Goal: Navigation & Orientation: Find specific page/section

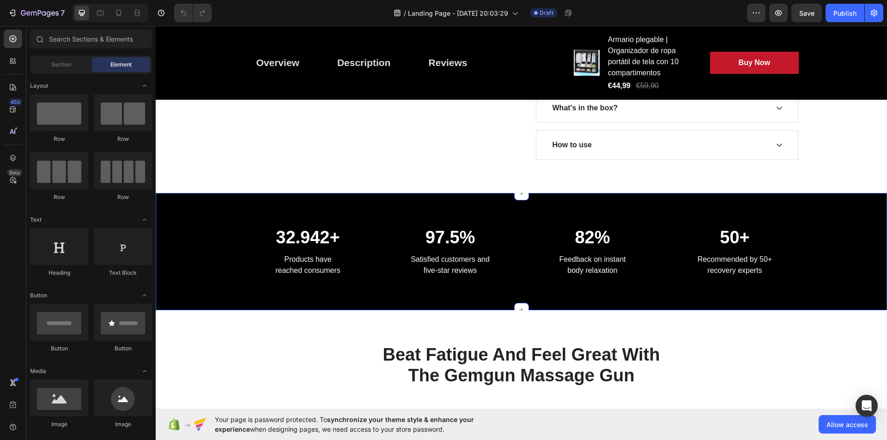
scroll to position [554, 0]
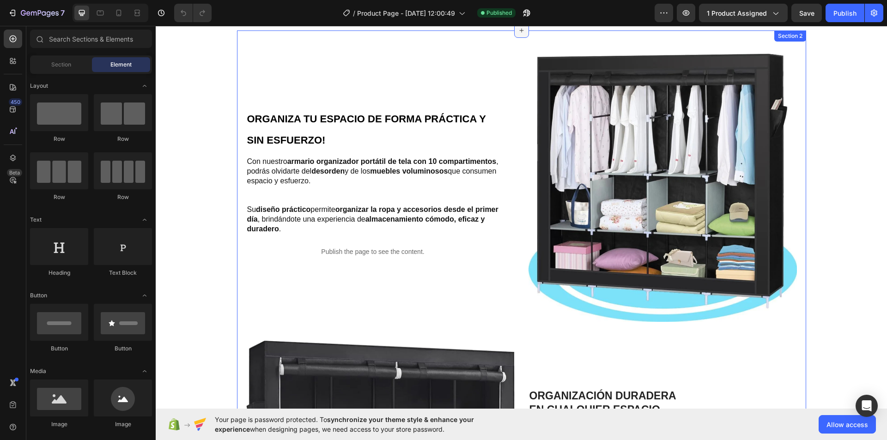
scroll to position [188, 0]
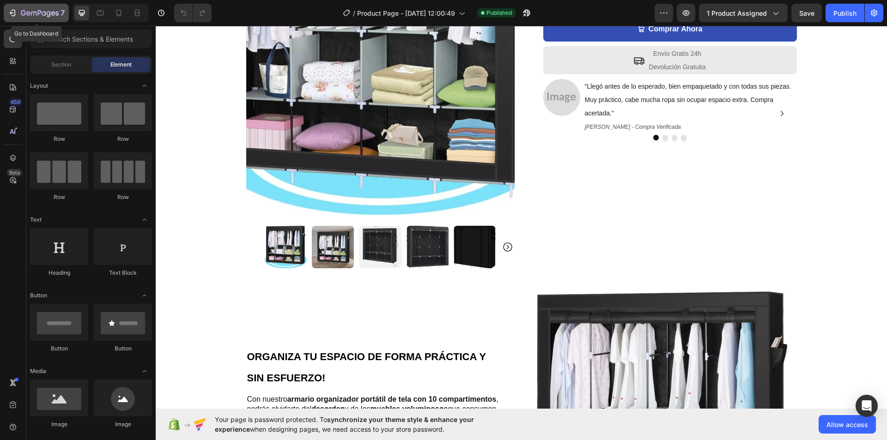
click at [54, 12] on icon "button" at bounding box center [53, 13] width 4 height 4
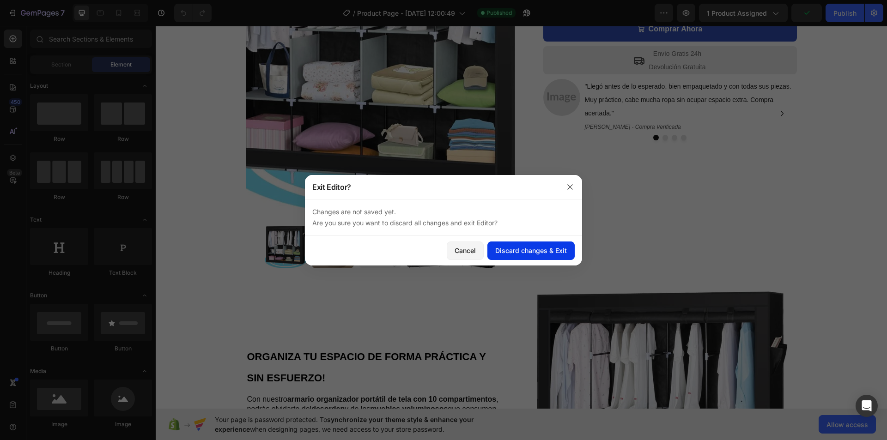
click at [508, 250] on div "Discard changes & Exit" at bounding box center [531, 251] width 72 height 10
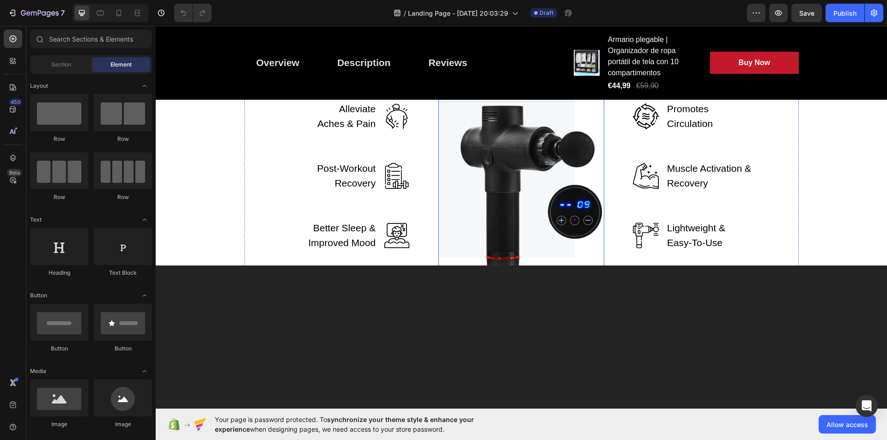
scroll to position [1570, 0]
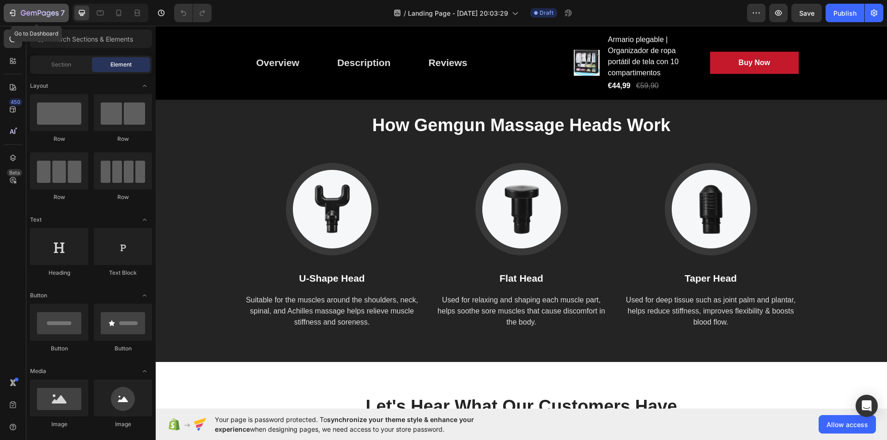
click at [12, 9] on icon "button" at bounding box center [12, 12] width 9 height 9
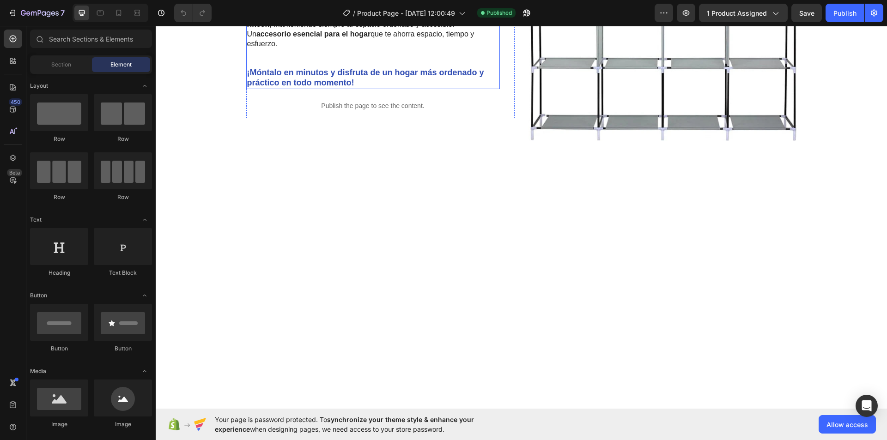
scroll to position [1247, 0]
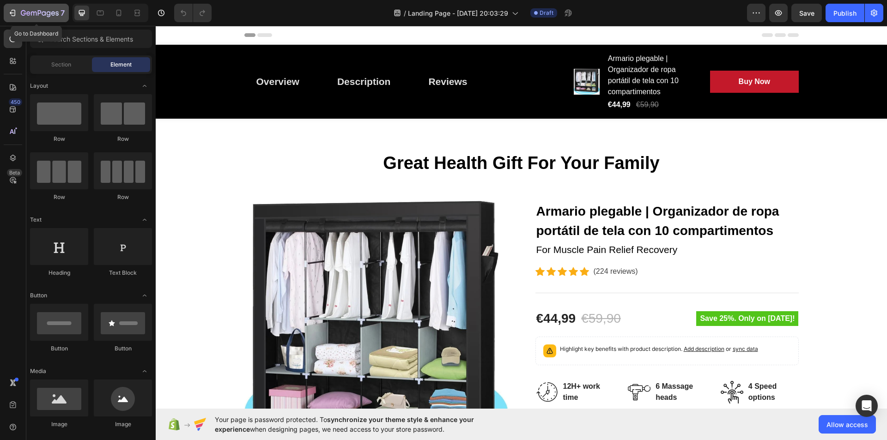
click at [21, 14] on icon "button" at bounding box center [23, 13] width 5 height 6
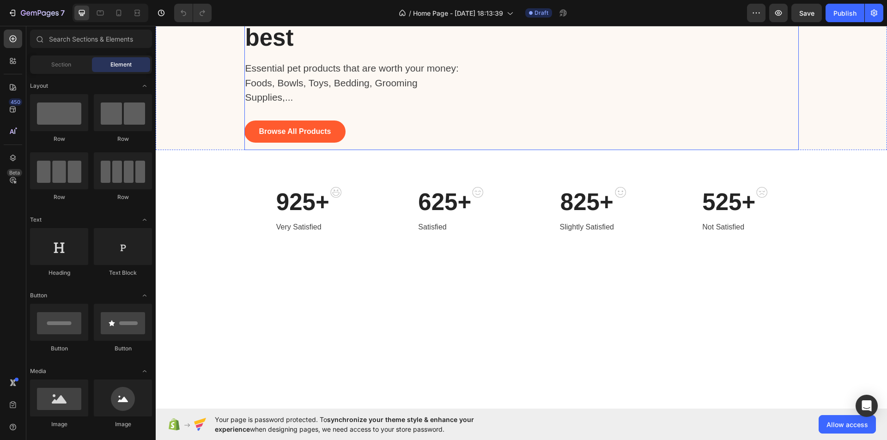
scroll to position [139, 0]
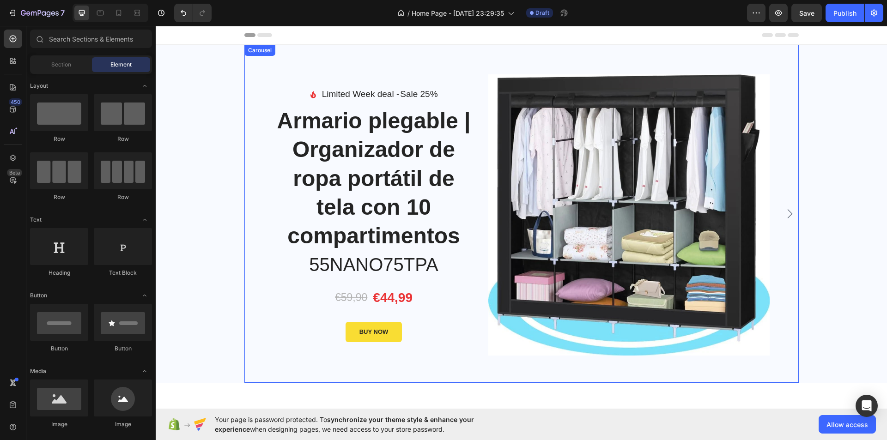
click at [788, 212] on icon "Carousel Next Arrow" at bounding box center [789, 213] width 11 height 11
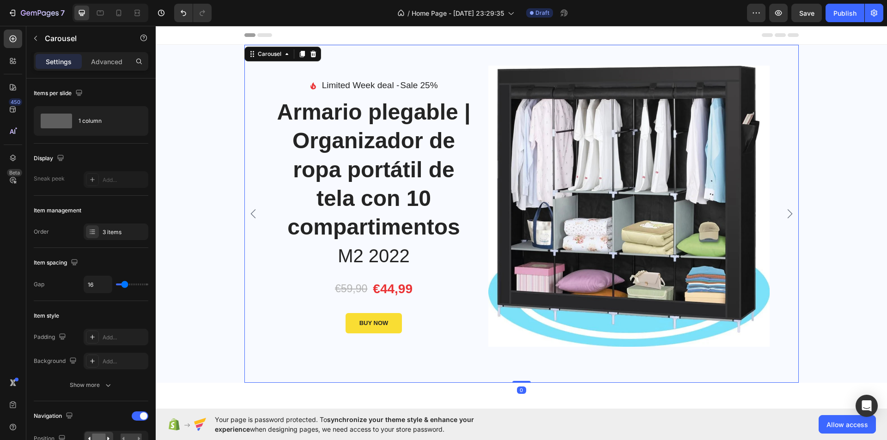
click at [788, 212] on icon "Carousel Next Arrow" at bounding box center [789, 213] width 11 height 11
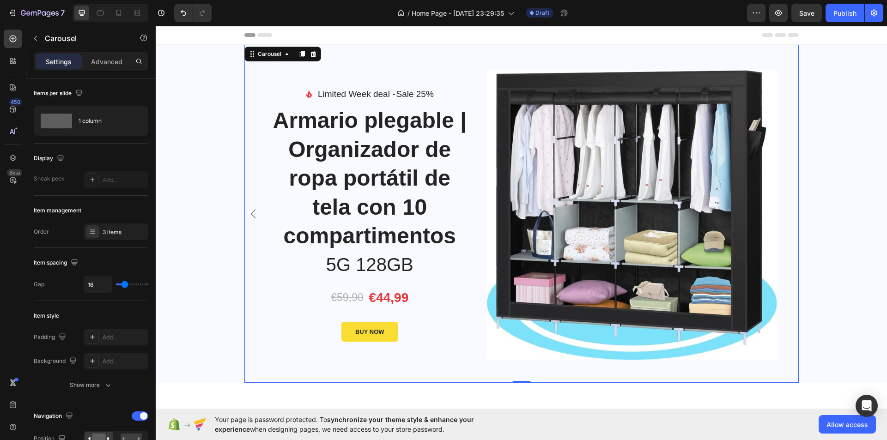
click at [788, 212] on div "Image Limited Week deal - Text block Sale 25% Product Badge Row Icon List Armar…" at bounding box center [521, 214] width 554 height 338
click at [251, 58] on div "Carousel" at bounding box center [270, 53] width 46 height 11
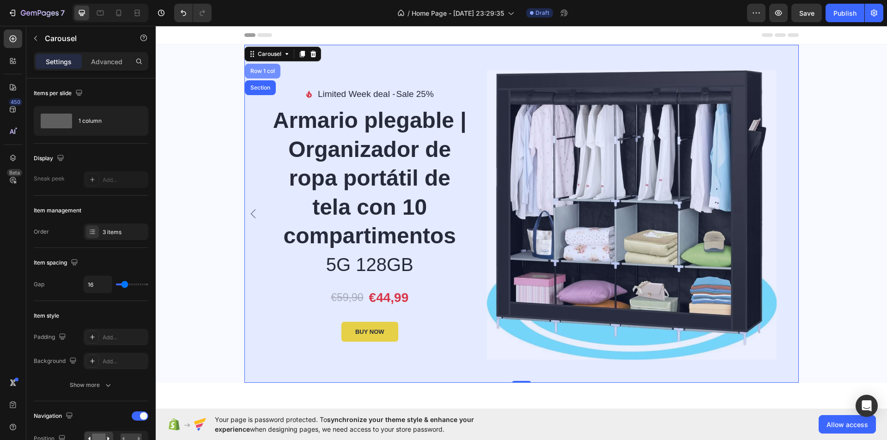
click at [256, 72] on div "Row 1 col" at bounding box center [262, 71] width 28 height 6
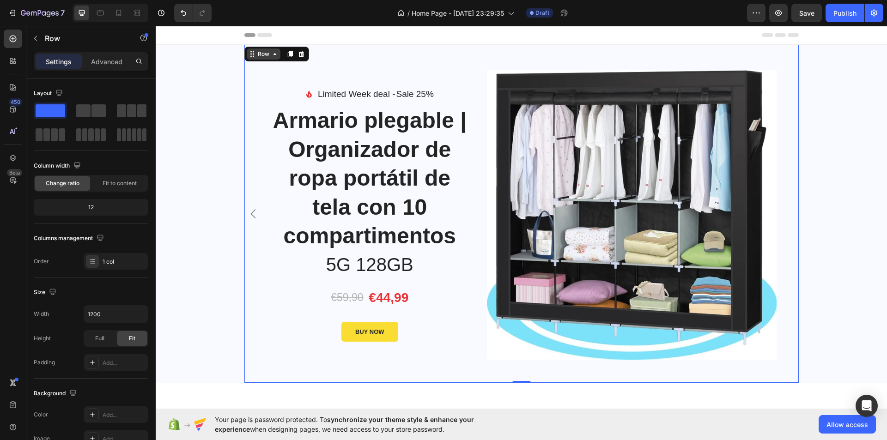
click at [265, 59] on div "Row" at bounding box center [264, 53] width 34 height 11
click at [114, 67] on div "Advanced" at bounding box center [107, 61] width 46 height 15
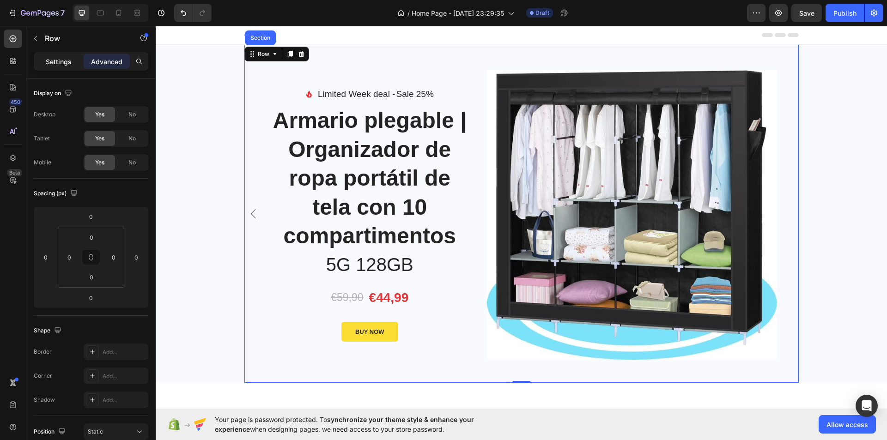
click at [68, 63] on p "Settings" at bounding box center [59, 62] width 26 height 10
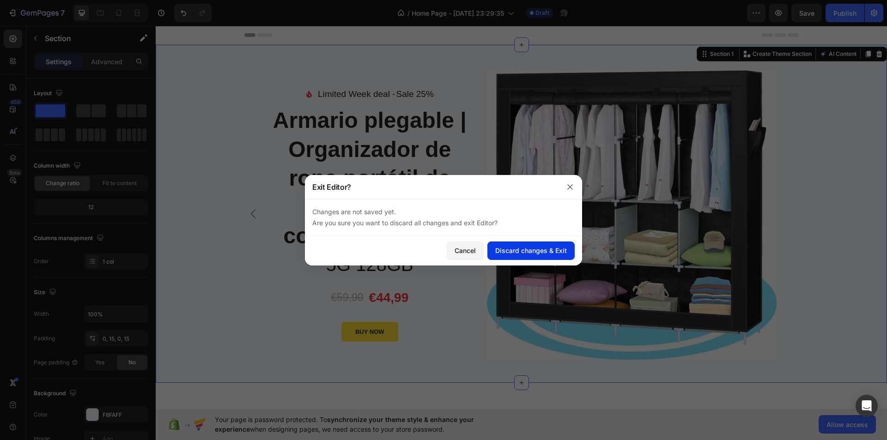
click at [519, 248] on div "Discard changes & Exit" at bounding box center [531, 251] width 72 height 10
